Goal: Task Accomplishment & Management: Manage account settings

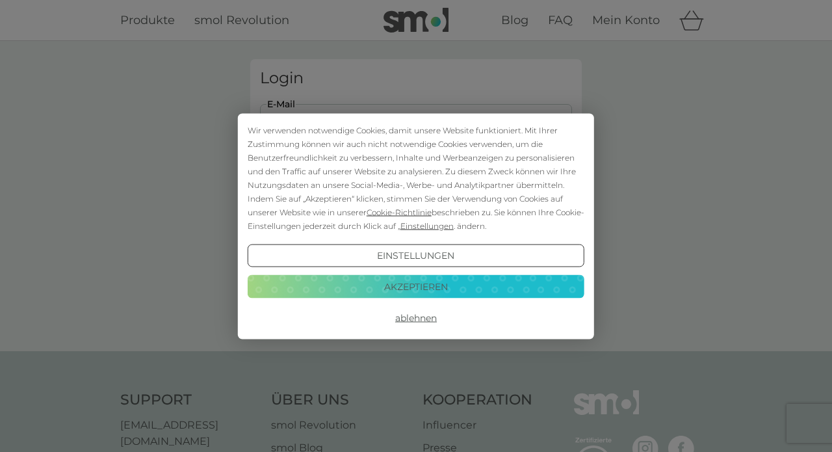
click at [411, 283] on button "Akzeptieren" at bounding box center [416, 286] width 337 height 23
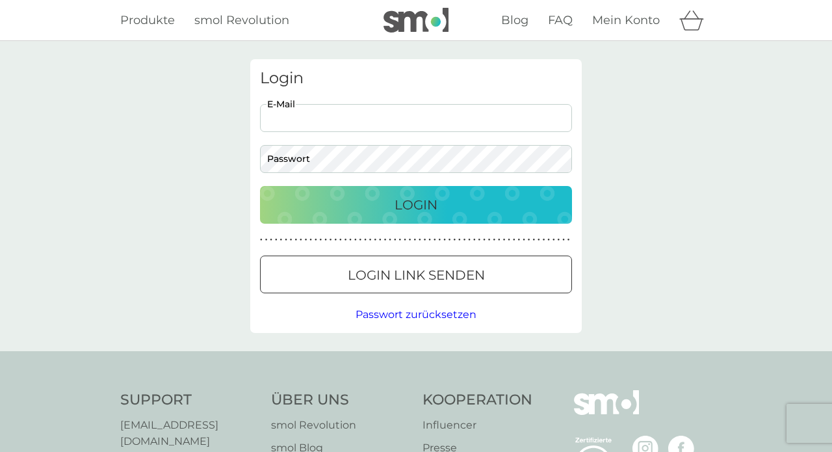
click at [333, 106] on input "E-Mail" at bounding box center [416, 118] width 312 height 28
type input "christina_gorenflo@web.de"
click at [416, 204] on button "Login" at bounding box center [416, 205] width 312 height 38
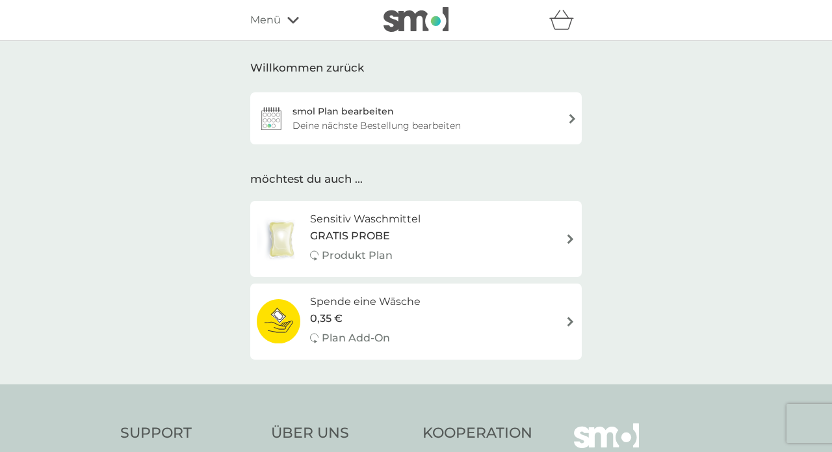
click at [448, 235] on div "Sensitiv Waschmittel GRATIS PROBE Produkt Plan" at bounding box center [416, 239] width 319 height 57
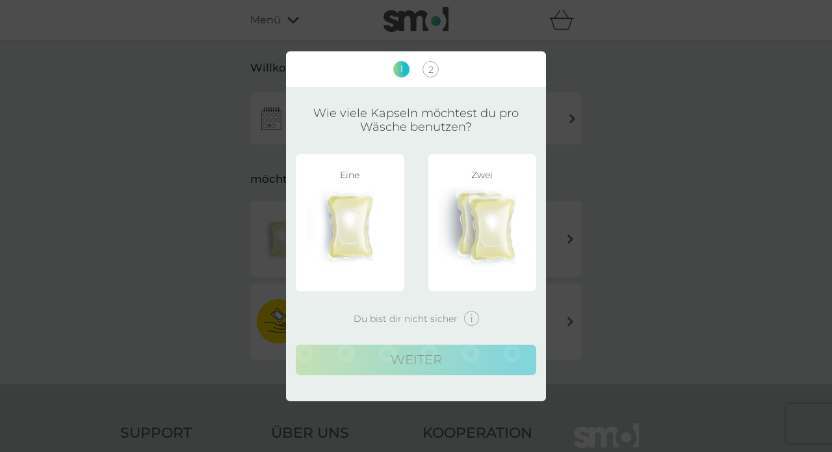
click at [477, 228] on img at bounding box center [482, 226] width 89 height 81
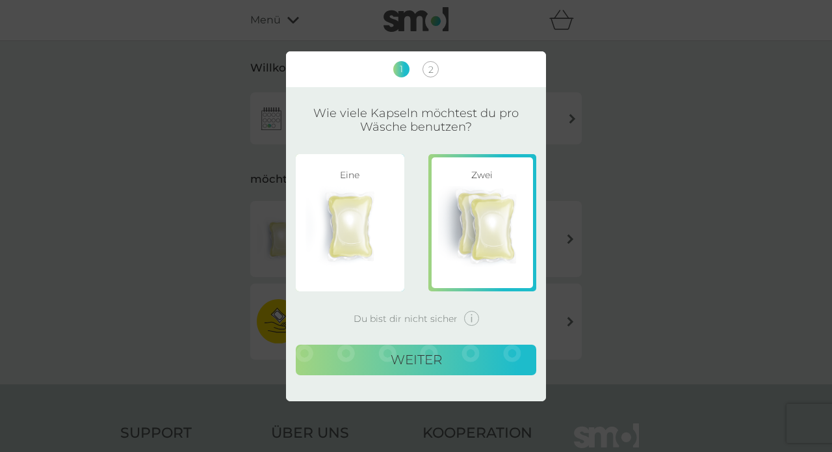
click at [361, 206] on img at bounding box center [350, 226] width 89 height 81
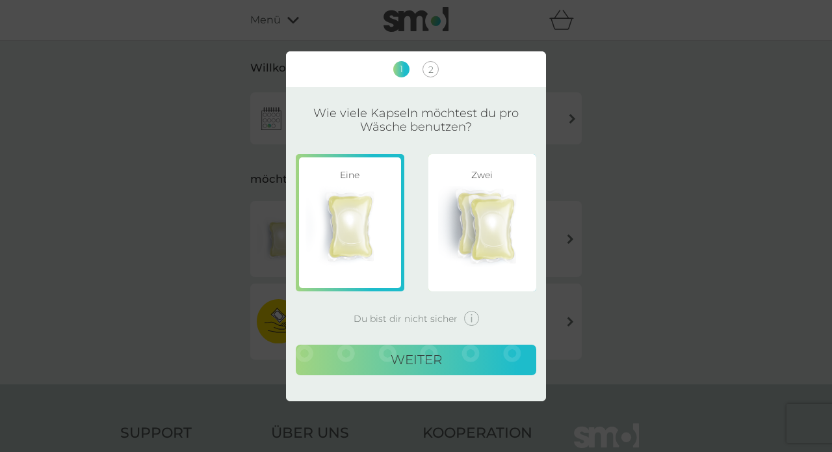
click at [471, 211] on img at bounding box center [482, 226] width 89 height 81
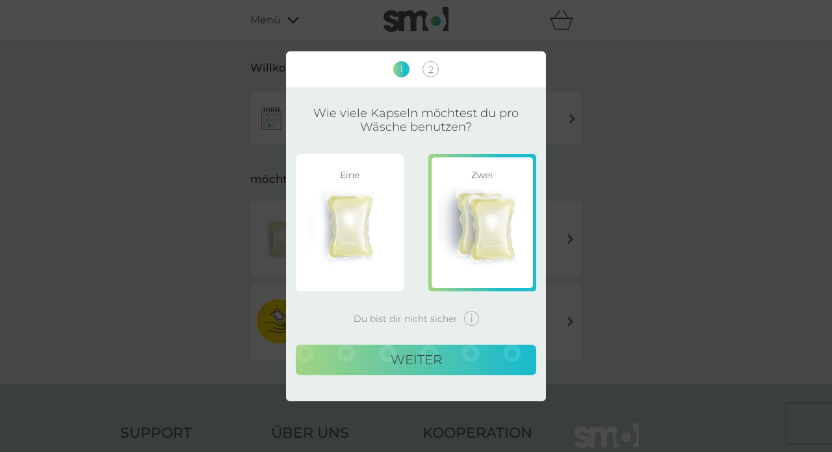
click at [470, 315] on img at bounding box center [471, 318] width 15 height 15
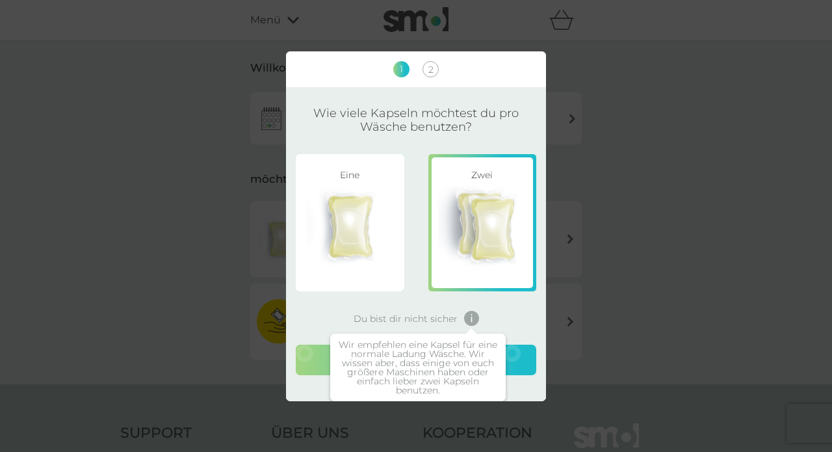
click at [428, 317] on span "Du bist dir nicht sicher" at bounding box center [406, 318] width 104 height 9
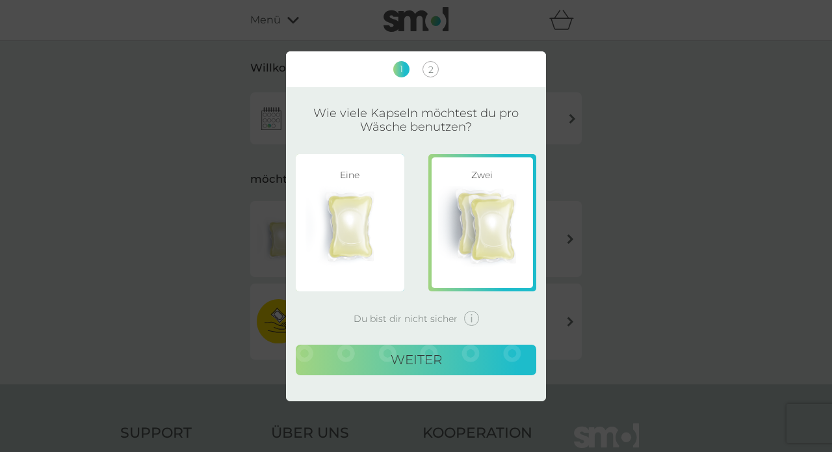
click at [419, 359] on button "weiter" at bounding box center [416, 360] width 241 height 31
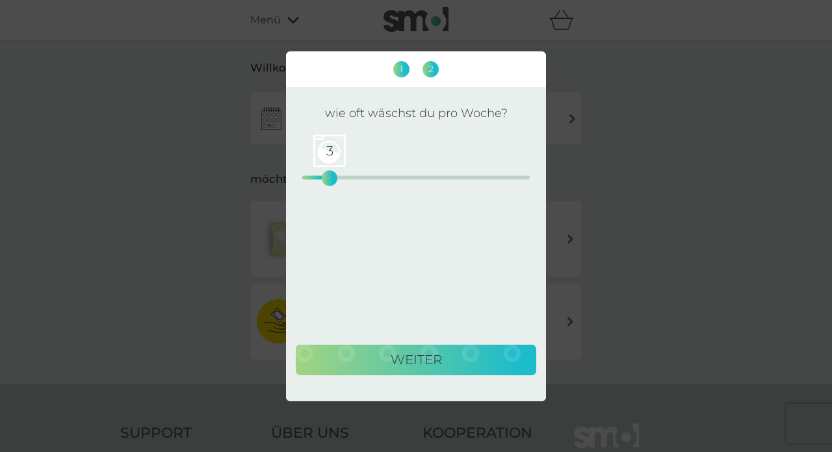
drag, startPoint x: 304, startPoint y: 177, endPoint x: 332, endPoint y: 179, distance: 27.4
click at [331, 180] on div "3" at bounding box center [329, 178] width 5 height 5
click at [375, 370] on button "weiter" at bounding box center [416, 360] width 241 height 31
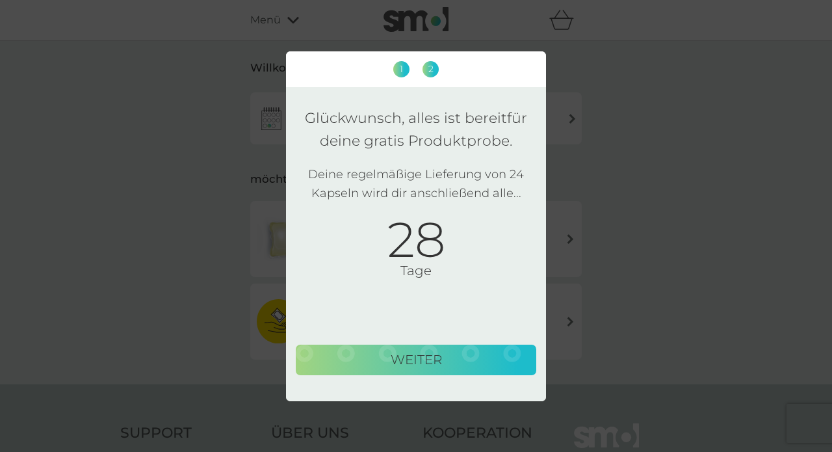
click at [237, 202] on div "1 2 Glückwunsch, alles ist bereit für deine gratis Produktprobe. Deine regelmäß…" at bounding box center [416, 226] width 832 height 452
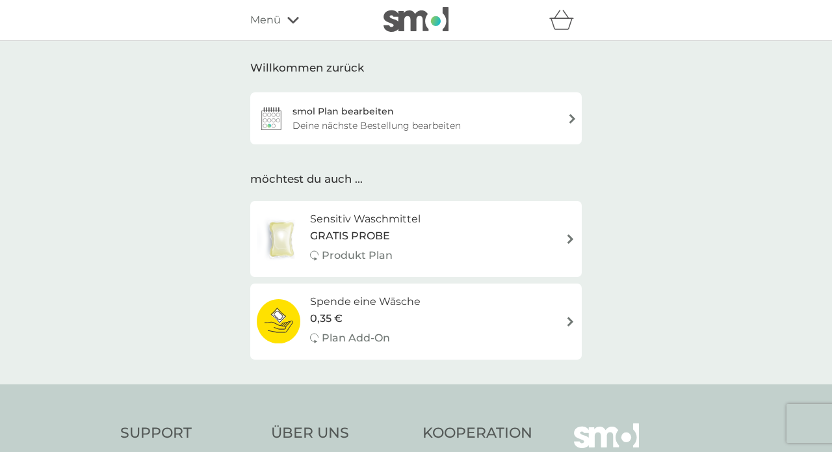
click at [393, 112] on div "smol Plan bearbeiten Deine nächste Bestellung bearbeiten" at bounding box center [416, 118] width 332 height 52
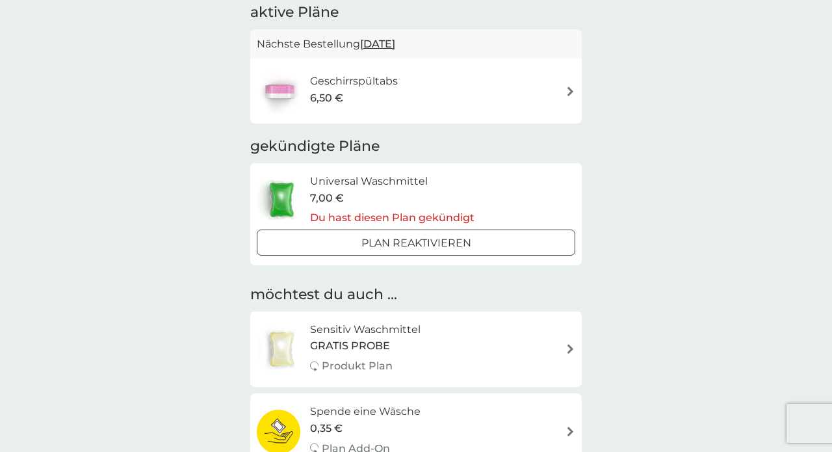
scroll to position [87, 0]
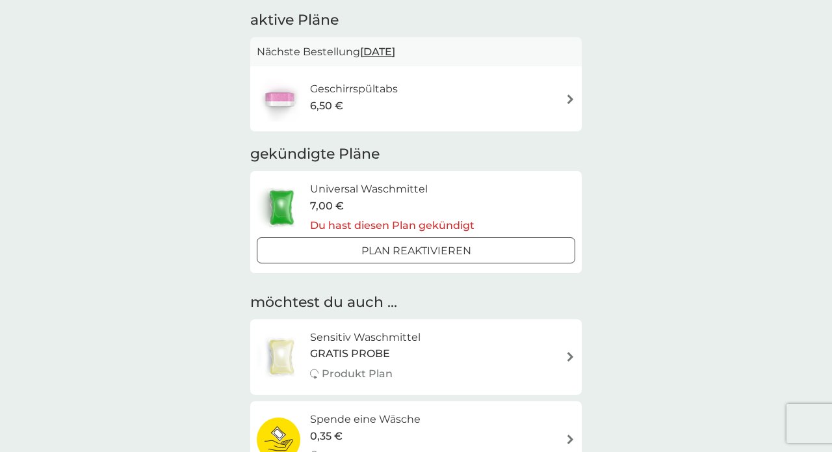
click at [514, 60] on div "Nächste Bestellung [DATE]" at bounding box center [416, 52] width 332 height 30
click at [500, 93] on div "Geschirrspültabs 6,50 €" at bounding box center [416, 99] width 319 height 46
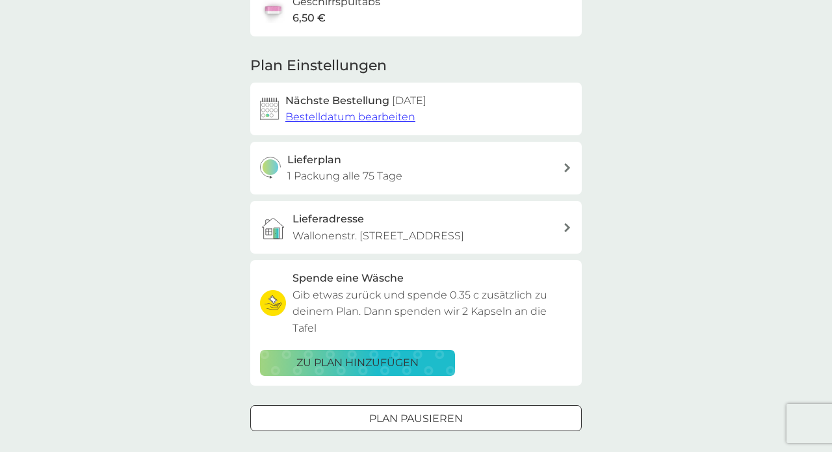
scroll to position [170, 0]
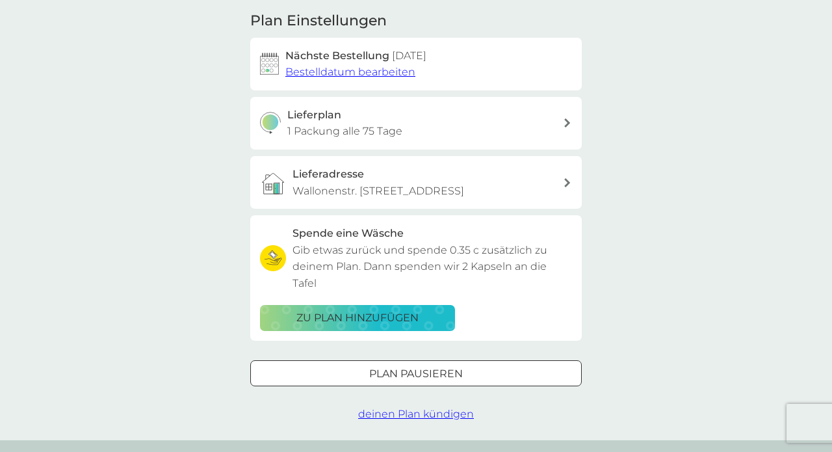
click at [399, 75] on span "Bestelldatum bearbeiten" at bounding box center [350, 72] width 130 height 12
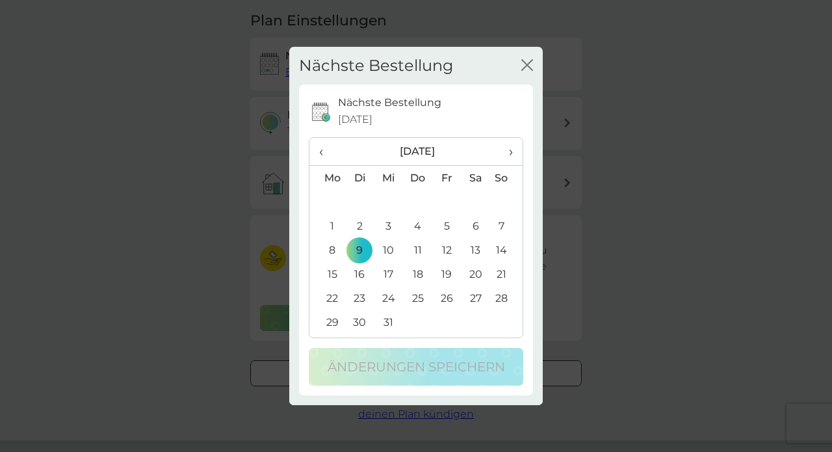
click at [529, 70] on icon "Schließen" at bounding box center [527, 65] width 12 height 12
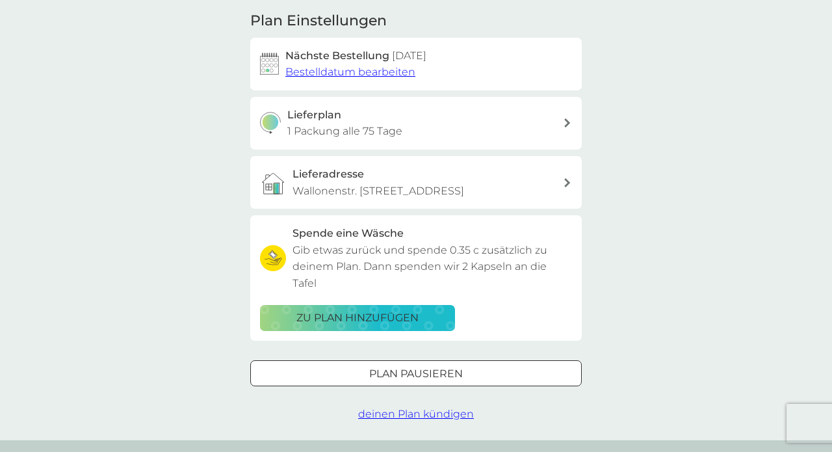
click at [421, 121] on div "Lieferplan 1 Packung alle 75 Tage" at bounding box center [425, 123] width 276 height 33
select select "77"
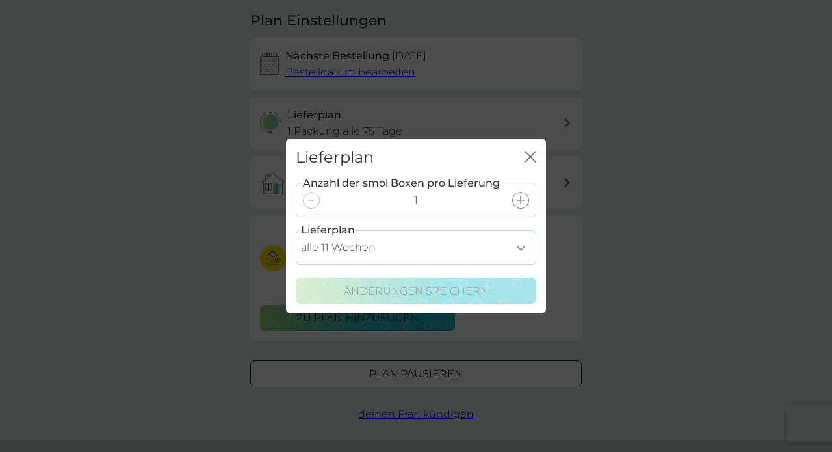
click at [533, 150] on div "Schließen" at bounding box center [531, 157] width 12 height 19
click at [527, 160] on icon "Schließen" at bounding box center [527, 156] width 5 height 10
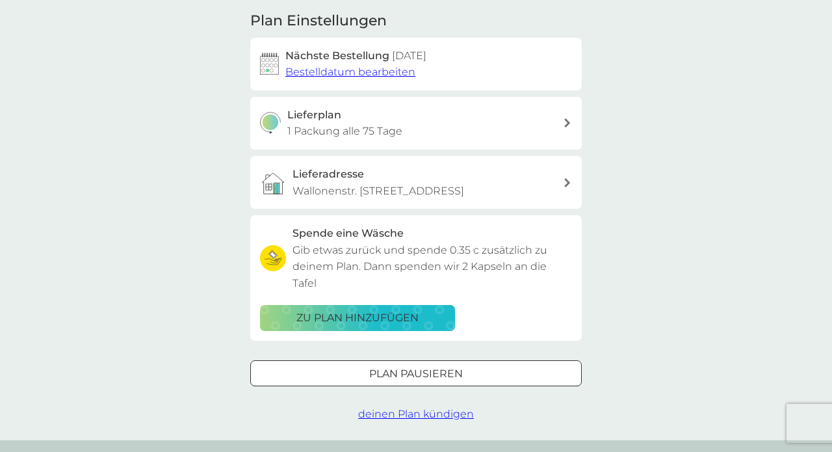
click at [411, 367] on div at bounding box center [416, 374] width 47 height 14
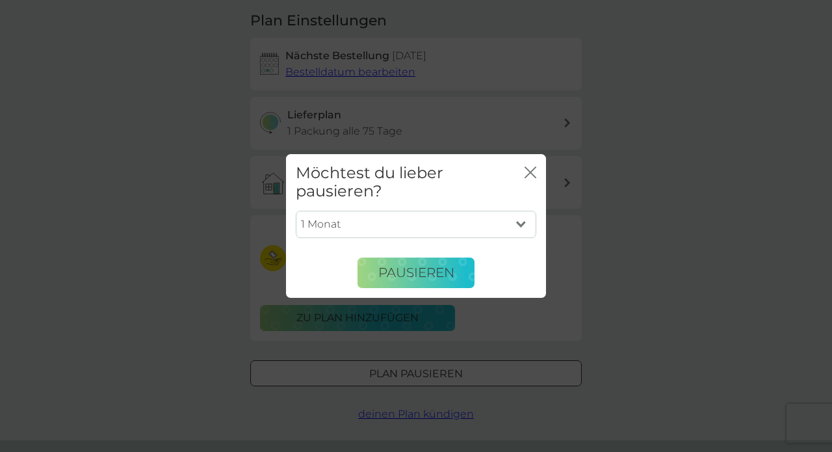
click at [529, 172] on icon "Schließen" at bounding box center [527, 172] width 5 height 10
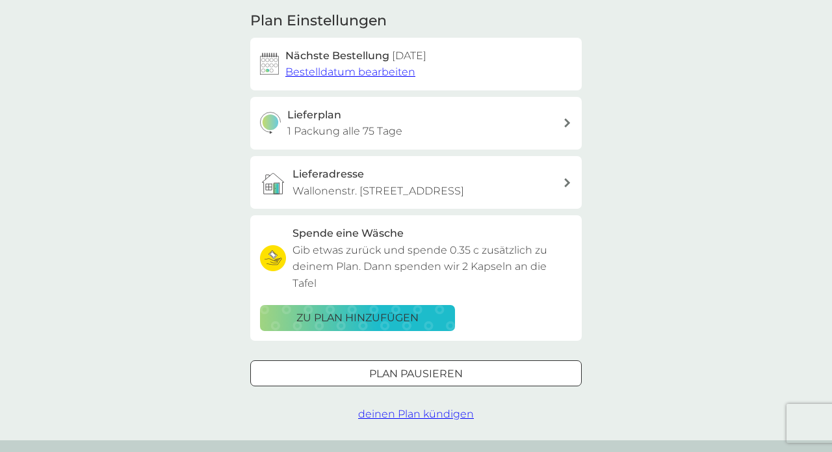
click at [430, 408] on span "deinen Plan kündigen" at bounding box center [416, 414] width 116 height 12
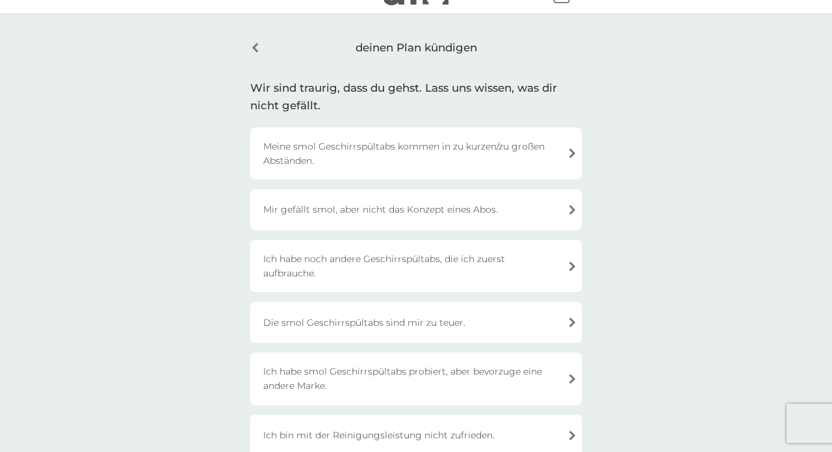
scroll to position [20, 0]
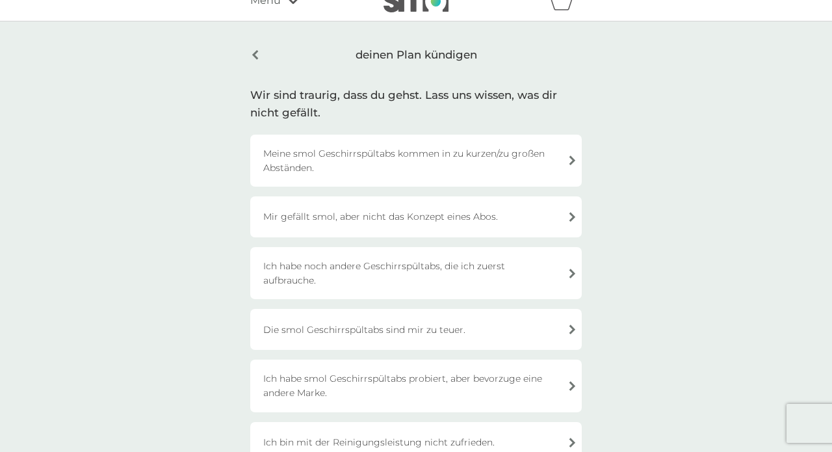
click at [510, 174] on div "Meine smol Geschirrspültabs kommen in zu kurzen/zu großen Abständen." at bounding box center [416, 161] width 332 height 52
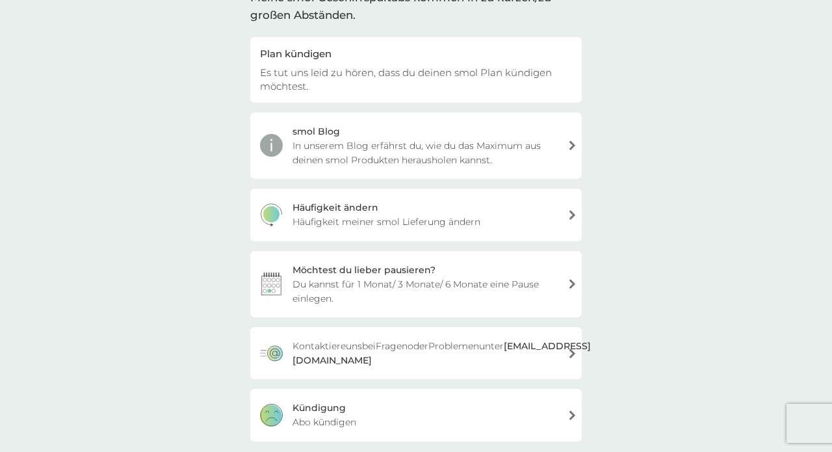
scroll to position [168, 0]
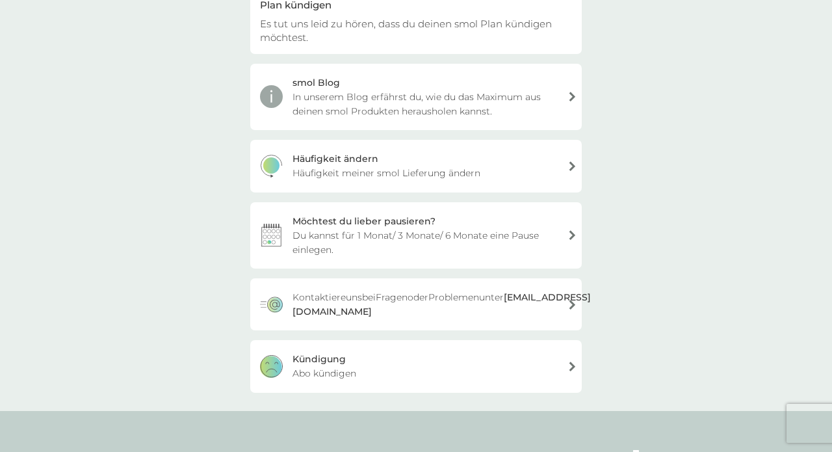
click at [486, 380] on div "Kündigung Abo kündigen" at bounding box center [416, 366] width 332 height 52
